Goal: Use online tool/utility: Utilize a website feature to perform a specific function

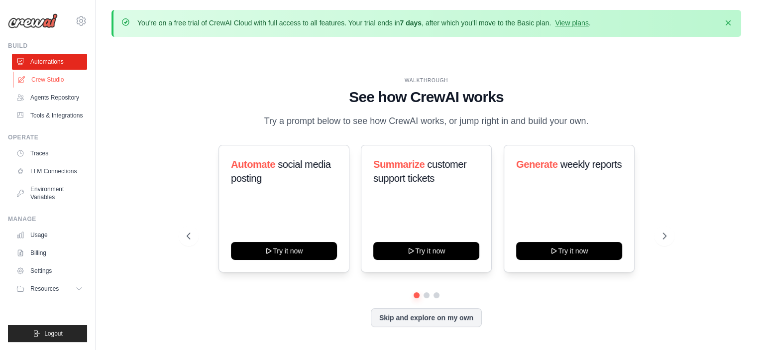
click at [62, 86] on link "Crew Studio" at bounding box center [50, 80] width 75 height 16
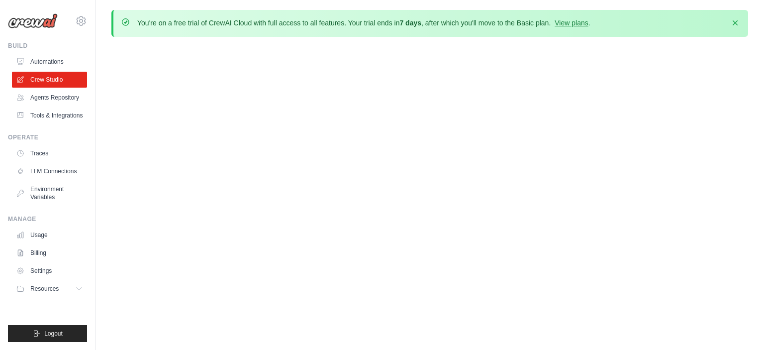
click at [312, 121] on body "[EMAIL_ADDRESS][DOMAIN_NAME] Settings Build Automations" at bounding box center [382, 175] width 764 height 350
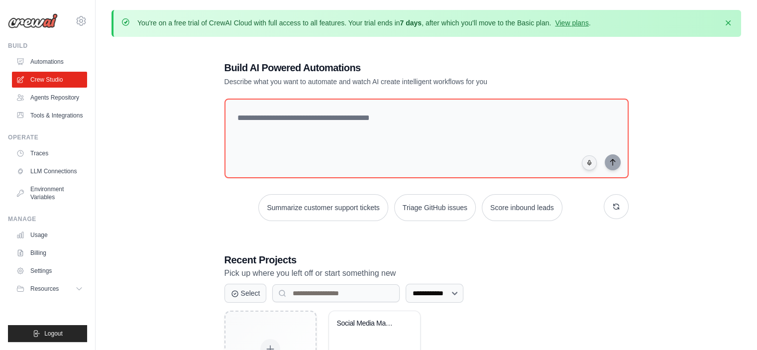
click at [164, 139] on div "**********" at bounding box center [425, 235] width 629 height 381
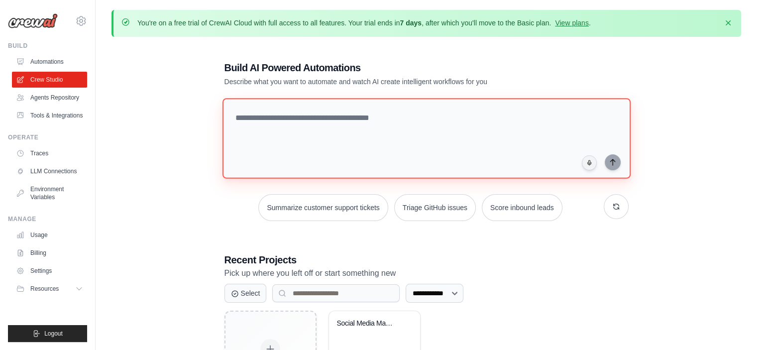
click at [259, 117] on textarea at bounding box center [426, 138] width 408 height 81
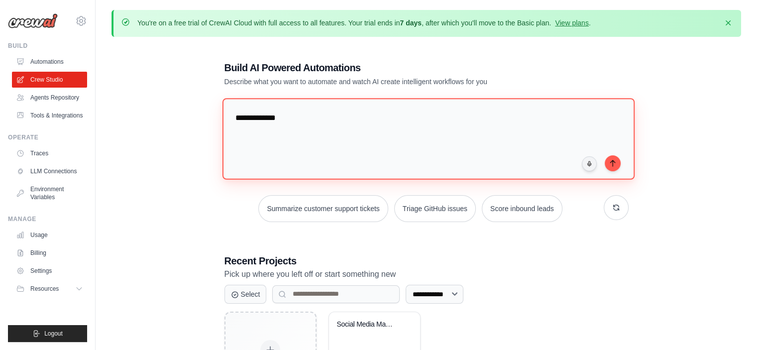
type textarea "**********"
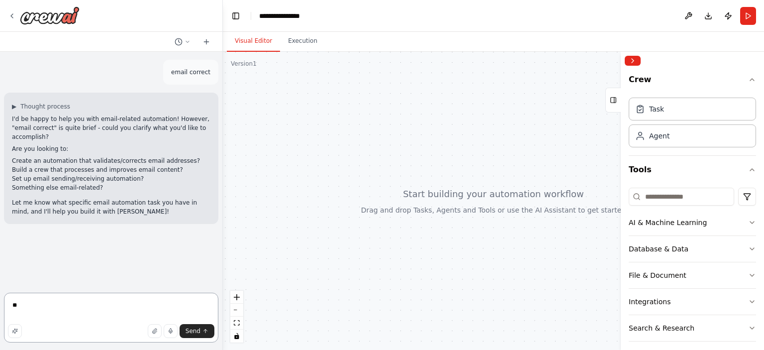
type textarea "***"
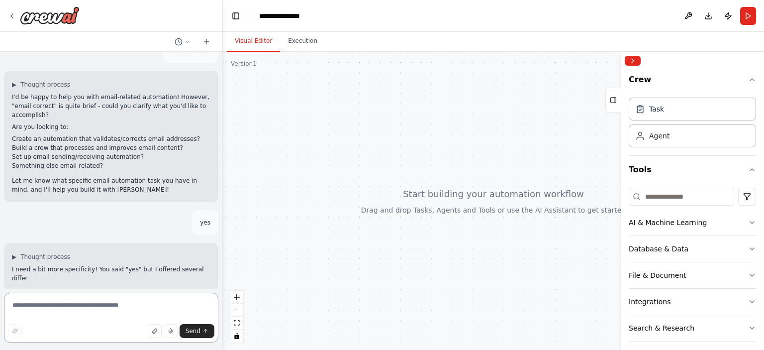
drag, startPoint x: 105, startPoint y: 198, endPoint x: 23, endPoint y: 160, distance: 90.6
click at [23, 160] on div "I'd be happy to help you with email-related automation! However, "email correct…" at bounding box center [111, 143] width 198 height 101
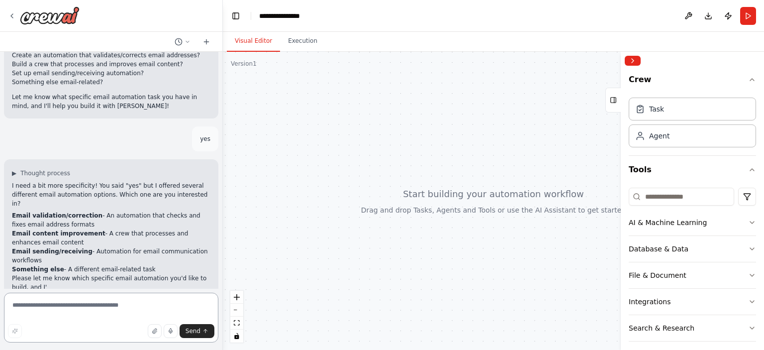
scroll to position [114, 0]
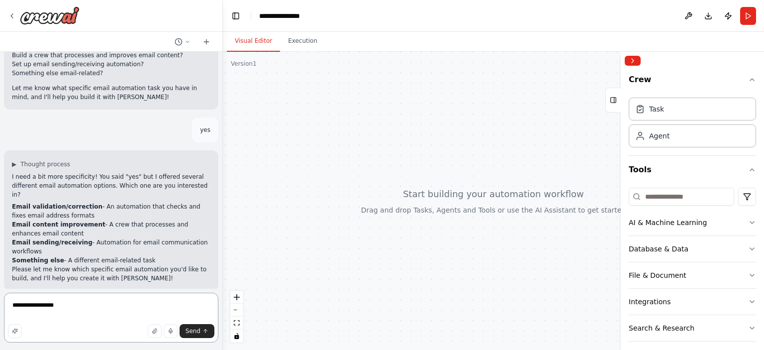
type textarea "**********"
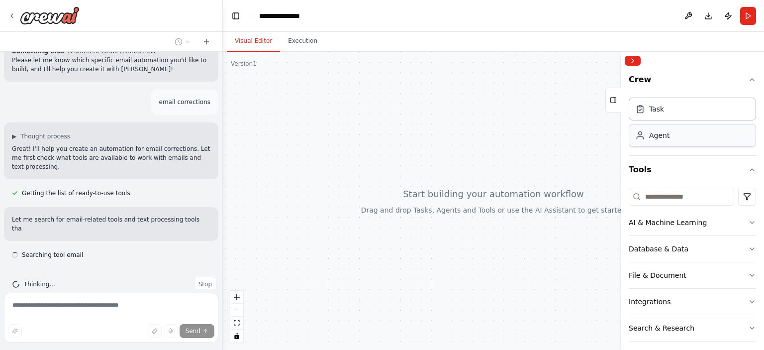
scroll to position [332, 0]
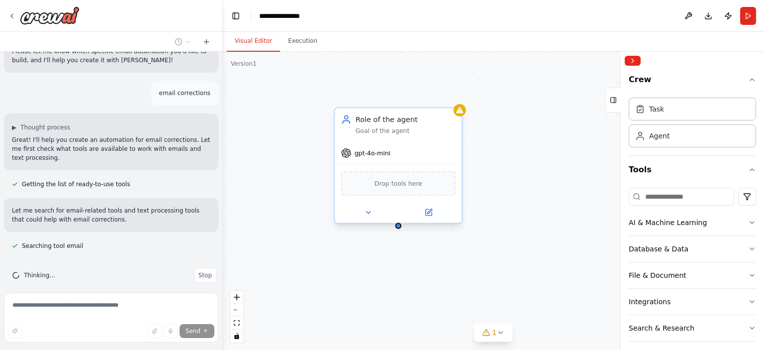
click at [358, 155] on span "gpt-4o-mini" at bounding box center [373, 153] width 36 height 8
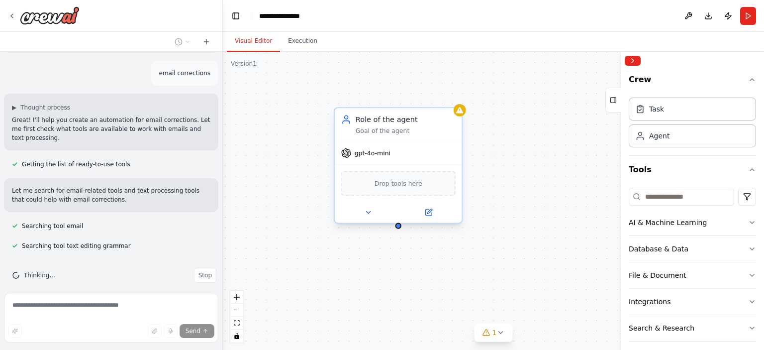
click at [398, 188] on span "Drop tools here" at bounding box center [399, 183] width 48 height 10
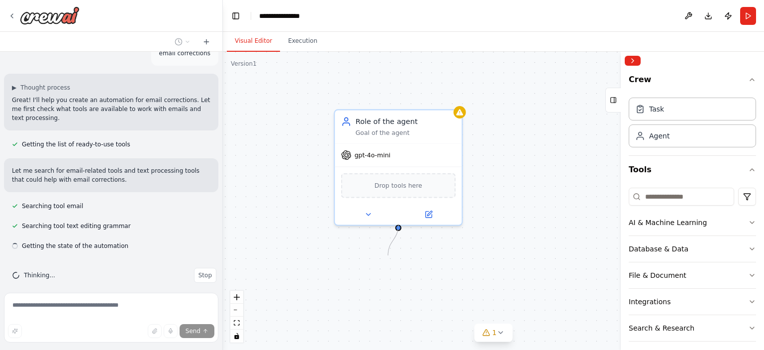
drag, startPoint x: 397, startPoint y: 226, endPoint x: 388, endPoint y: 255, distance: 30.2
click at [388, 255] on div "Role of the agent Goal of the agent gpt-4o-mini Drop tools here" at bounding box center [493, 201] width 541 height 298
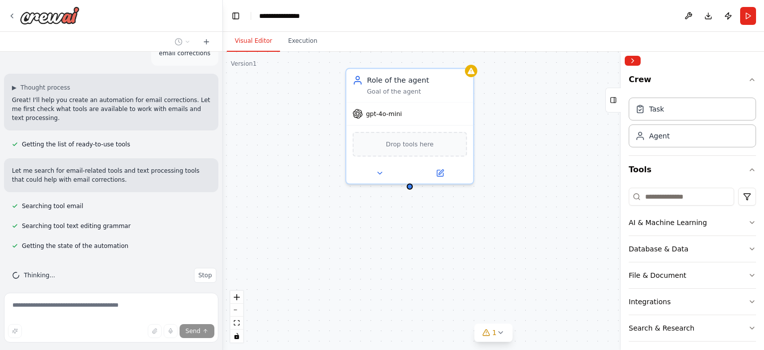
drag, startPoint x: 396, startPoint y: 230, endPoint x: 407, endPoint y: 189, distance: 42.8
click at [407, 189] on div "Role of the agent Goal of the agent gpt-4o-mini Drop tools here" at bounding box center [493, 201] width 541 height 298
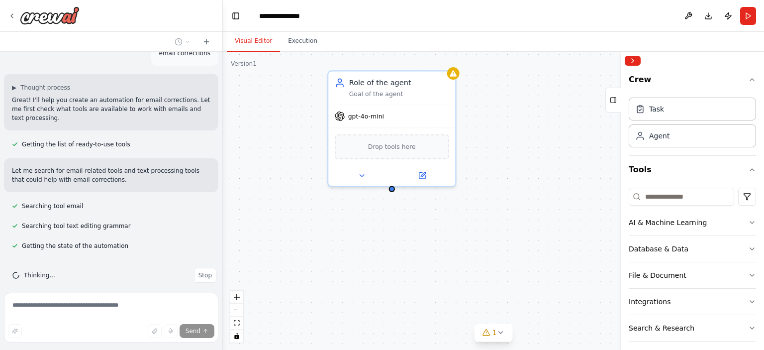
drag, startPoint x: 410, startPoint y: 189, endPoint x: 392, endPoint y: 191, distance: 18.1
click at [392, 191] on div "Role of the agent Goal of the agent gpt-4o-mini Drop tools here" at bounding box center [493, 201] width 541 height 298
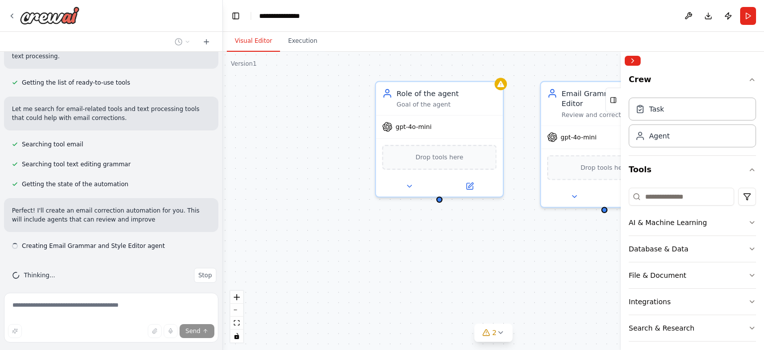
drag, startPoint x: 392, startPoint y: 196, endPoint x: 283, endPoint y: 217, distance: 111.4
click at [283, 217] on div "Role of the agent Goal of the agent gpt-4o-mini Drop tools here Email Grammar a…" at bounding box center [493, 201] width 541 height 298
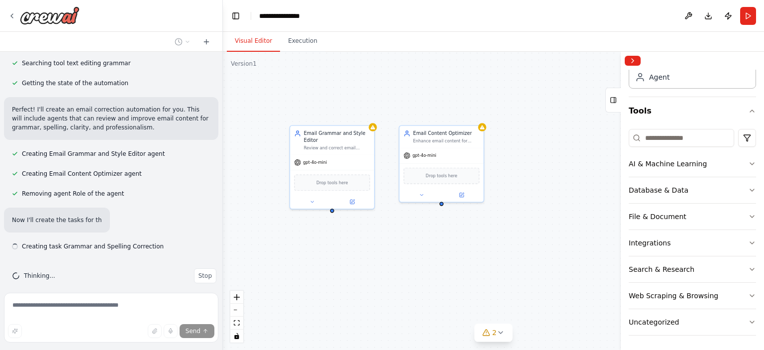
scroll to position [535, 0]
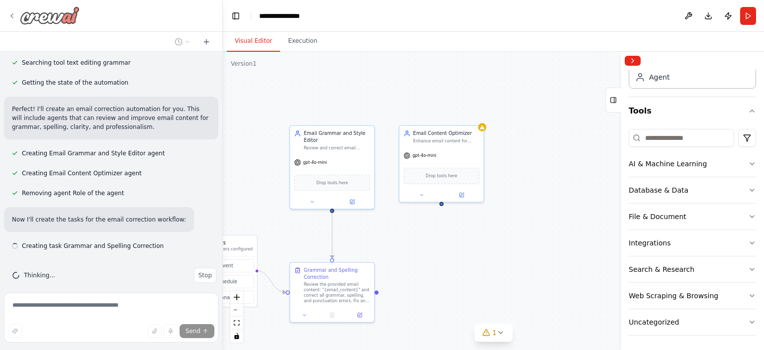
click at [8, 11] on div at bounding box center [44, 15] width 72 height 18
